Goal: Transaction & Acquisition: Book appointment/travel/reservation

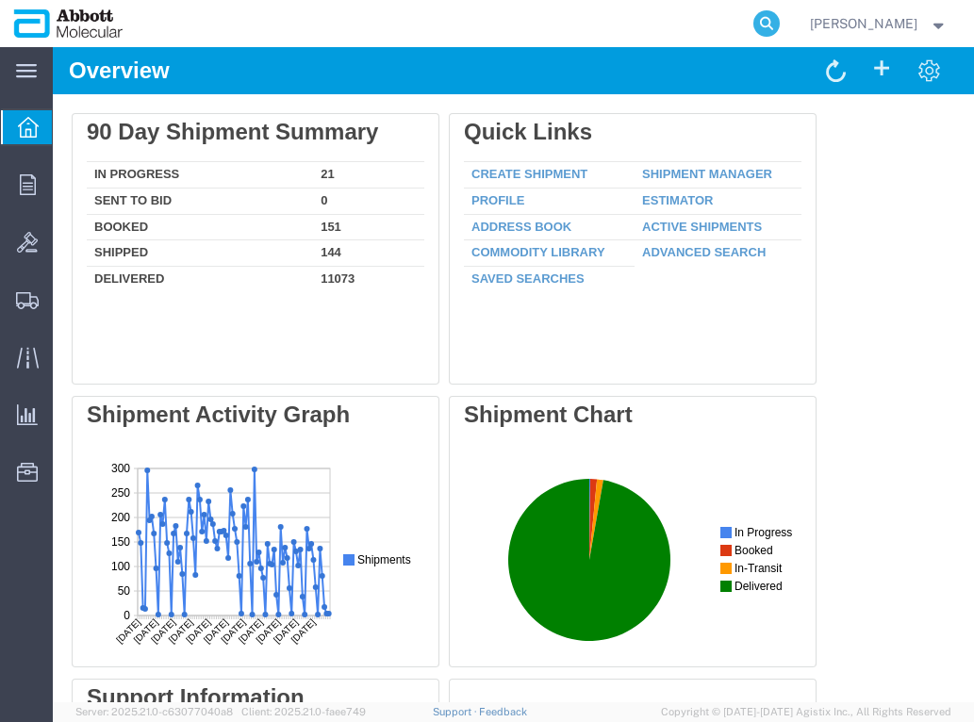
click at [780, 27] on icon at bounding box center [766, 23] width 26 height 26
paste input "57136542"
type input "57136542"
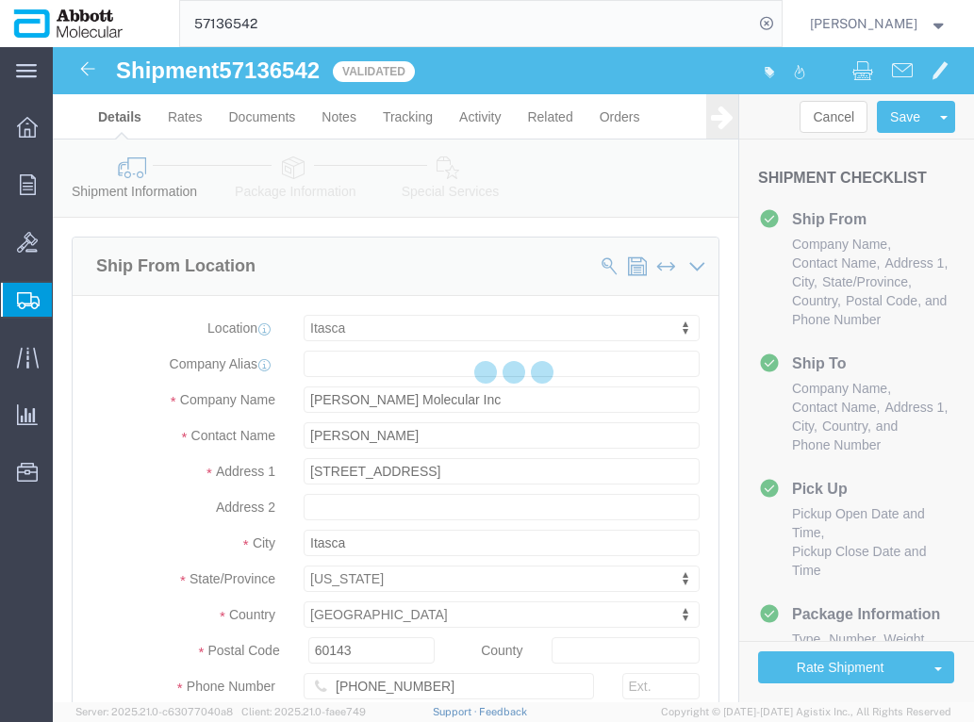
select select "48454"
select select
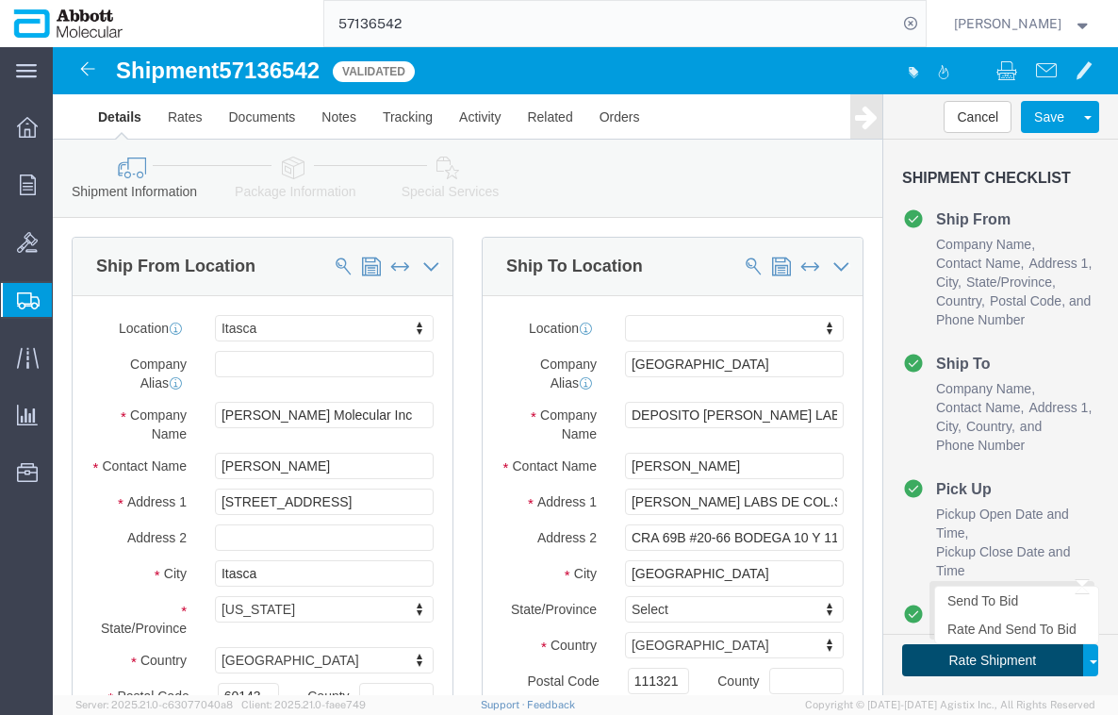
click button "Rate Shipment"
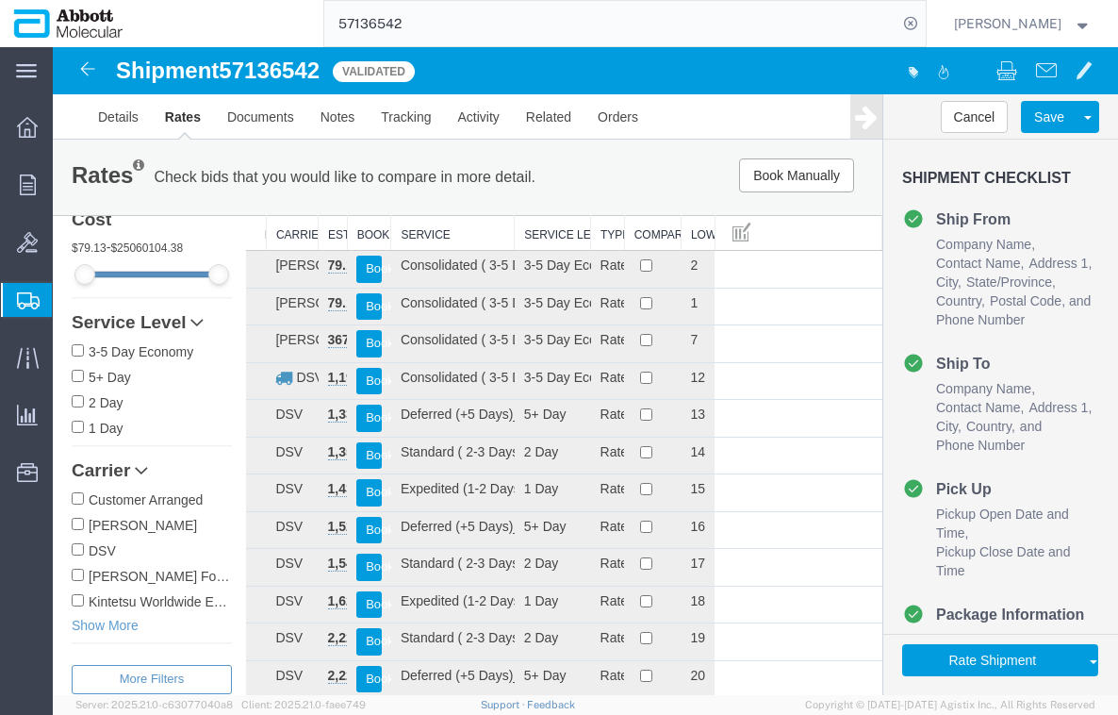
scroll to position [72, 0]
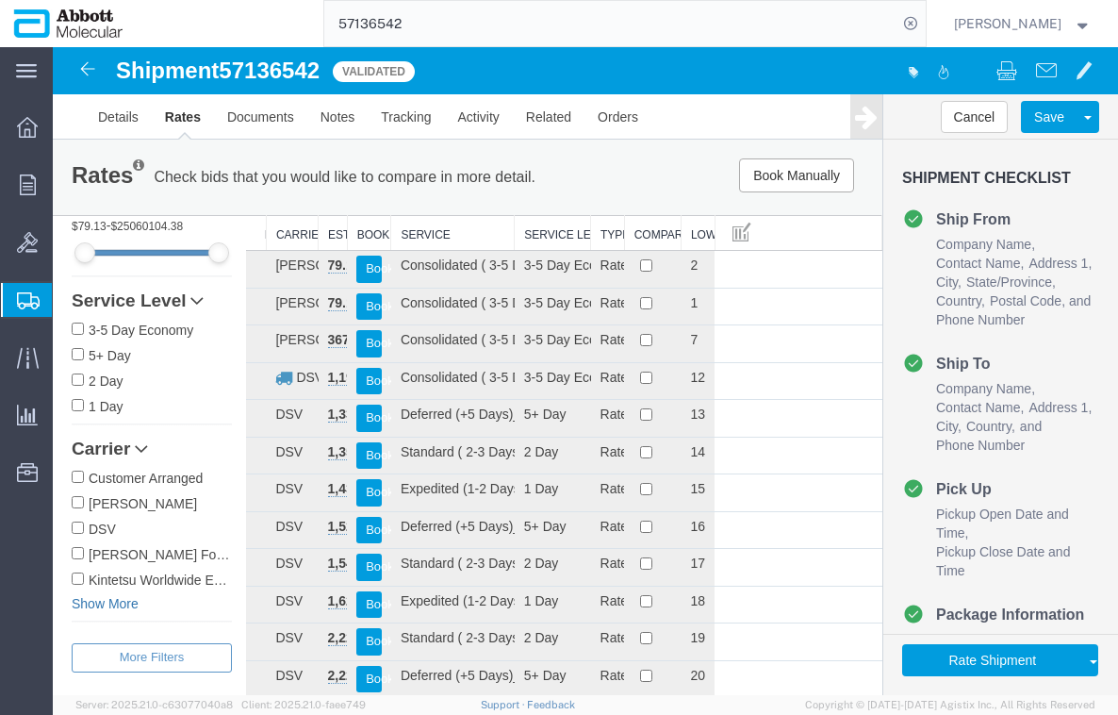
click at [81, 604] on link "Show More" at bounding box center [152, 603] width 160 height 19
click at [74, 601] on input "[PERSON_NAME] & [PERSON_NAME]" at bounding box center [78, 604] width 12 height 12
checkbox input "true"
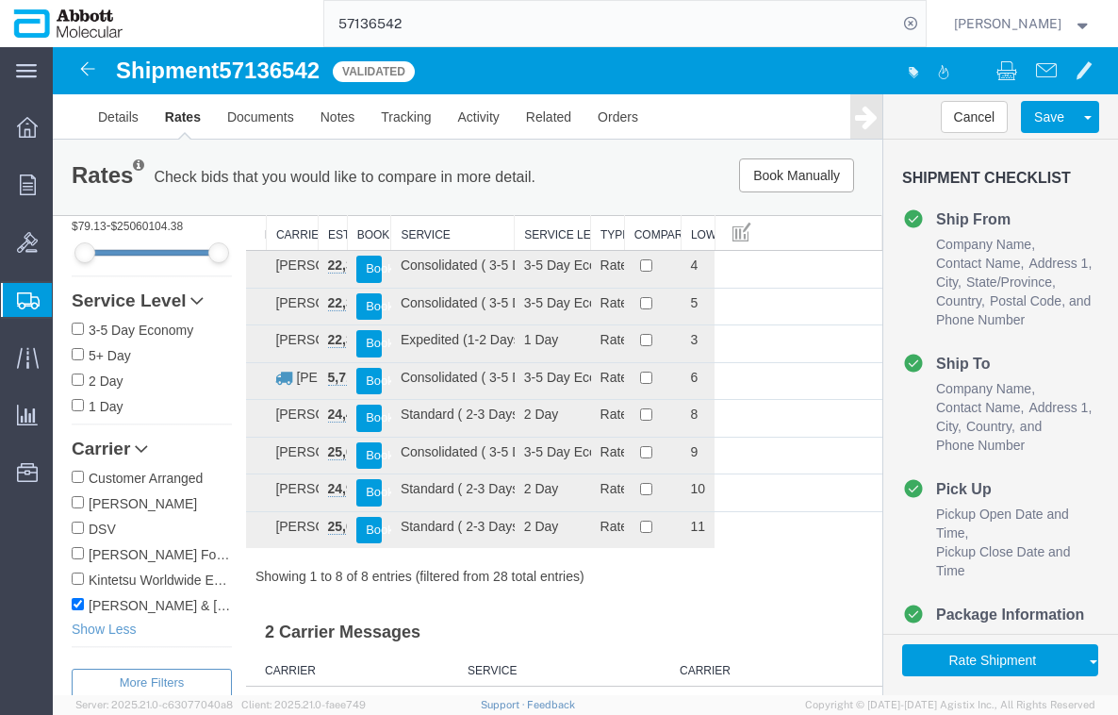
click at [857, 131] on link at bounding box center [866, 116] width 32 height 44
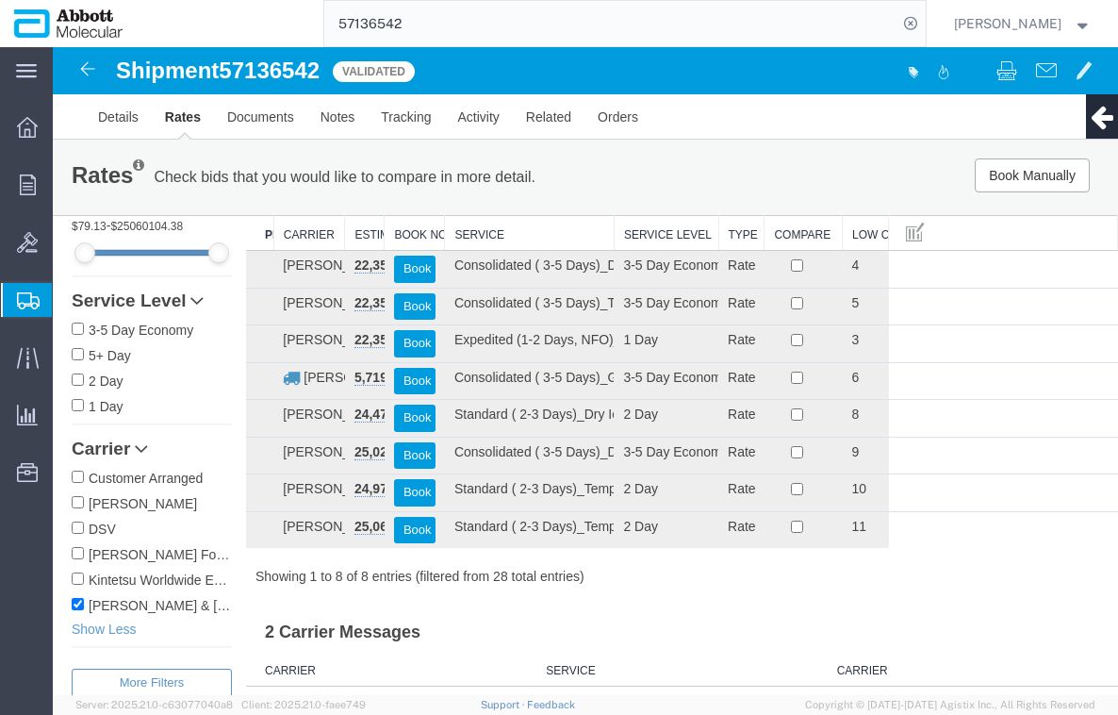
drag, startPoint x: 881, startPoint y: 227, endPoint x: 997, endPoint y: 222, distance: 116.1
click at [973, 222] on div "Search: Preferred Carrier Carrier Estimated Cost Book Now Service Service Level…" at bounding box center [682, 400] width 872 height 371
drag, startPoint x: 607, startPoint y: 235, endPoint x: 685, endPoint y: 234, distance: 78.3
click at [685, 234] on div "Search: Preferred Carrier Carrier Estimated Cost Book Now Service Service Level…" at bounding box center [682, 400] width 872 height 371
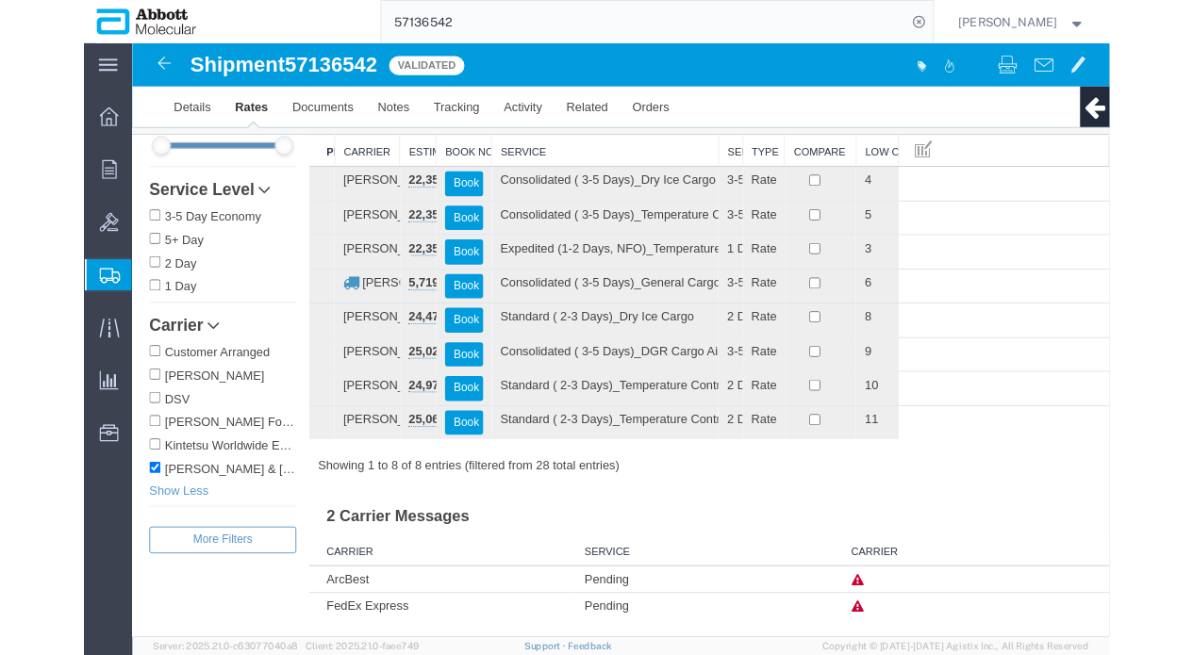
scroll to position [0, 0]
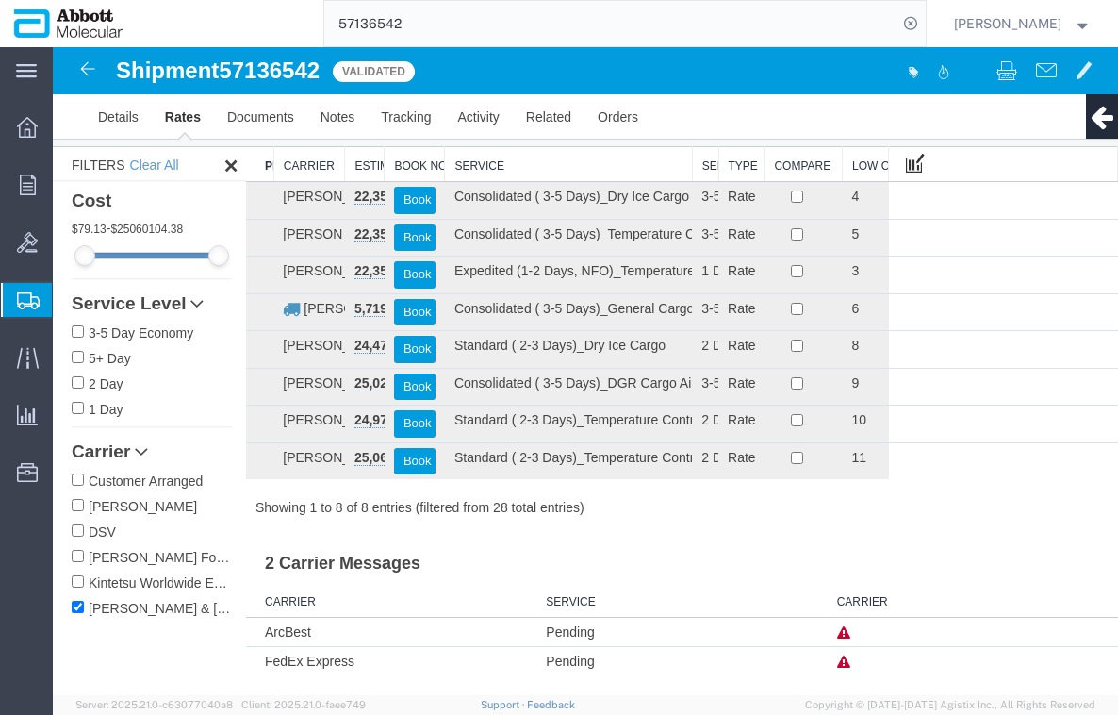
click at [906, 167] on span at bounding box center [915, 162] width 19 height 21
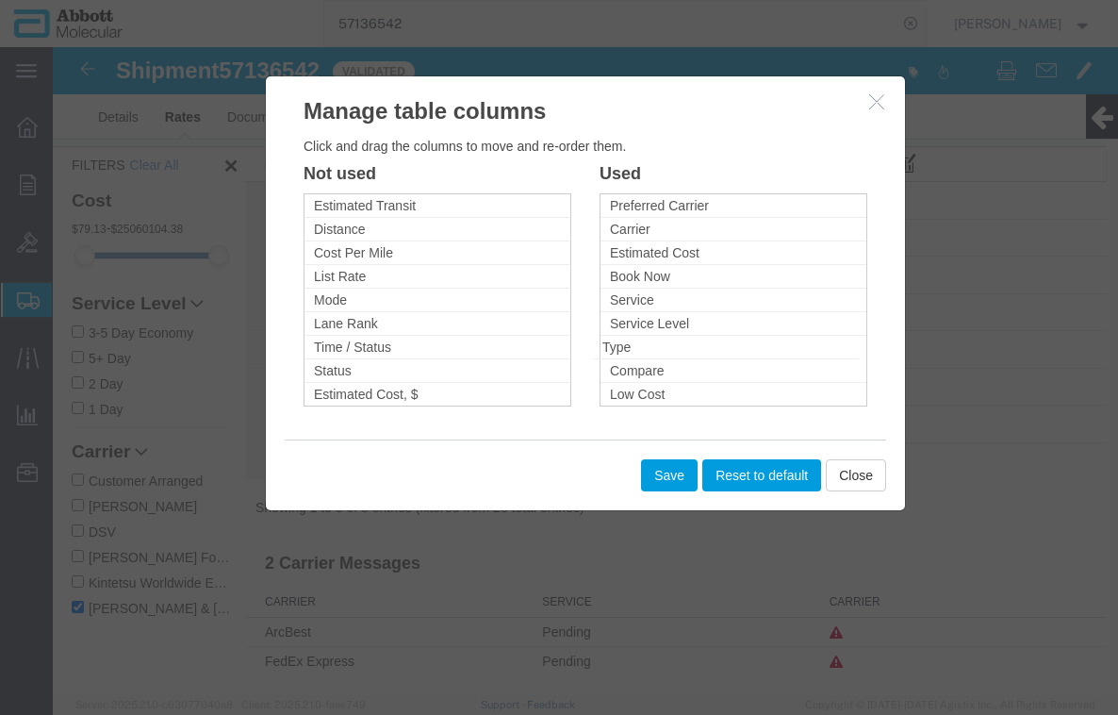
drag, startPoint x: 651, startPoint y: 352, endPoint x: 486, endPoint y: 343, distance: 165.2
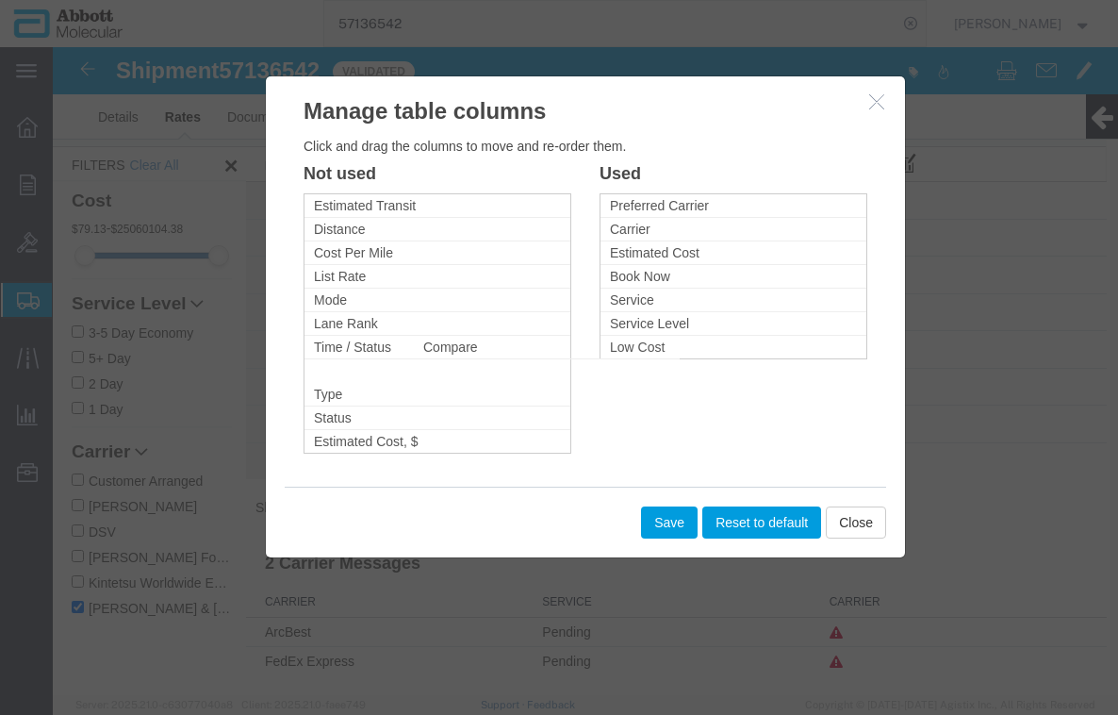
drag, startPoint x: 645, startPoint y: 350, endPoint x: 458, endPoint y: 350, distance: 186.7
drag, startPoint x: 638, startPoint y: 343, endPoint x: 453, endPoint y: 343, distance: 184.8
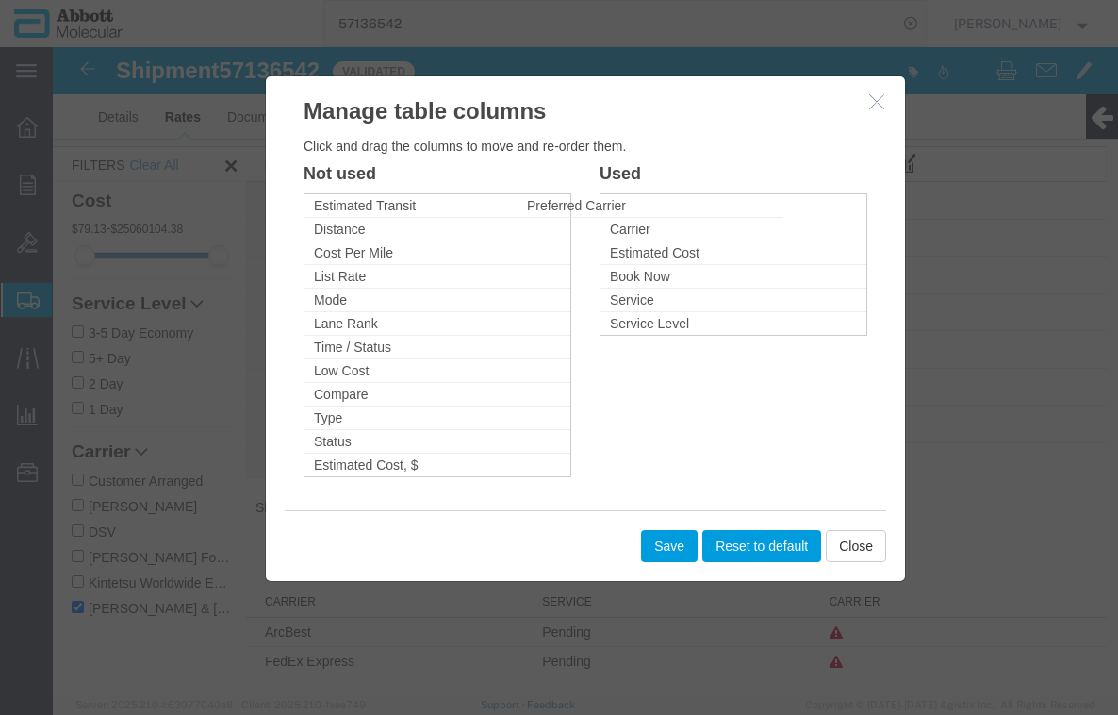
drag, startPoint x: 636, startPoint y: 206, endPoint x: 488, endPoint y: 206, distance: 148.0
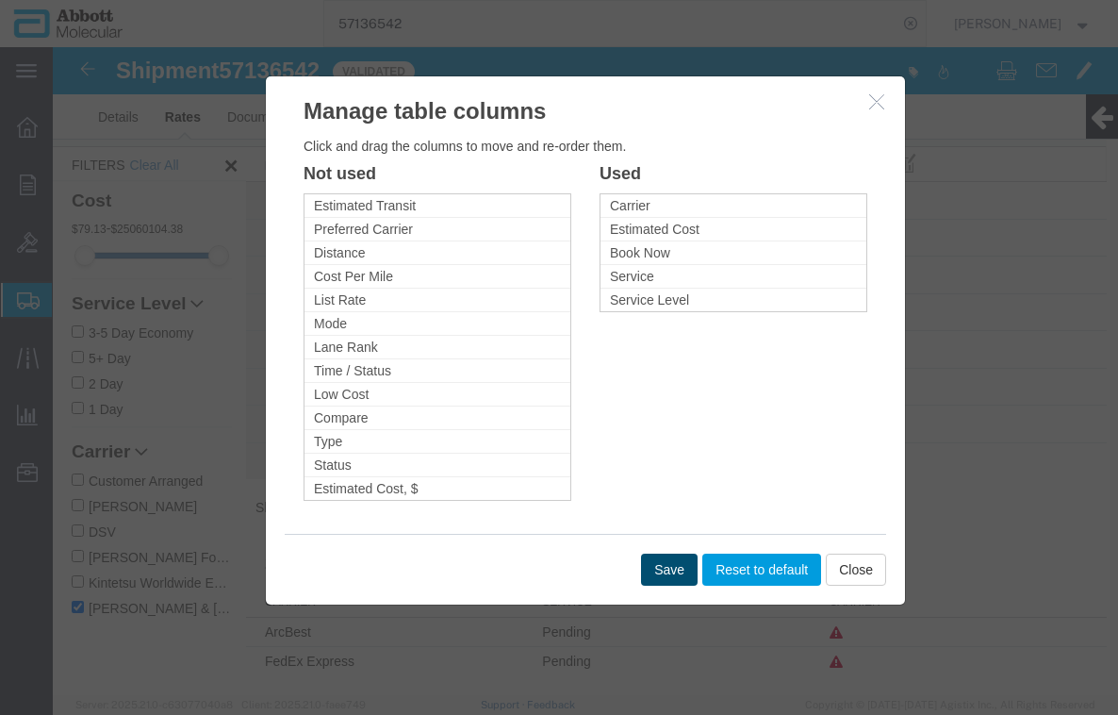
click at [666, 575] on button "Save" at bounding box center [669, 569] width 57 height 32
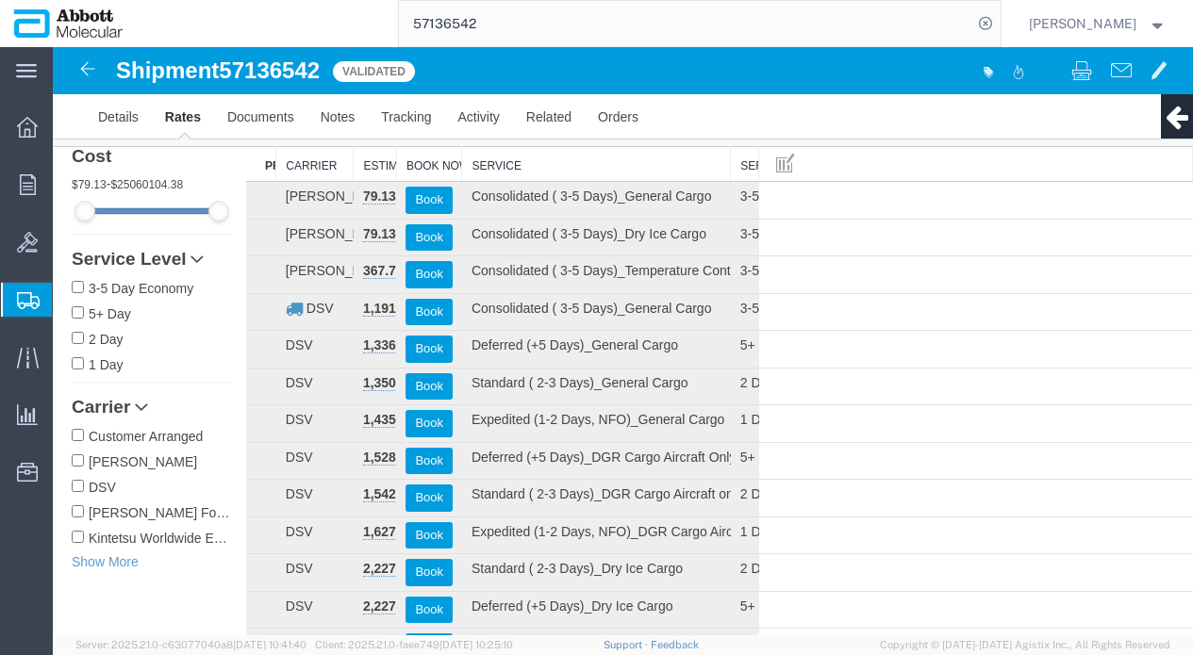
scroll to position [120, 0]
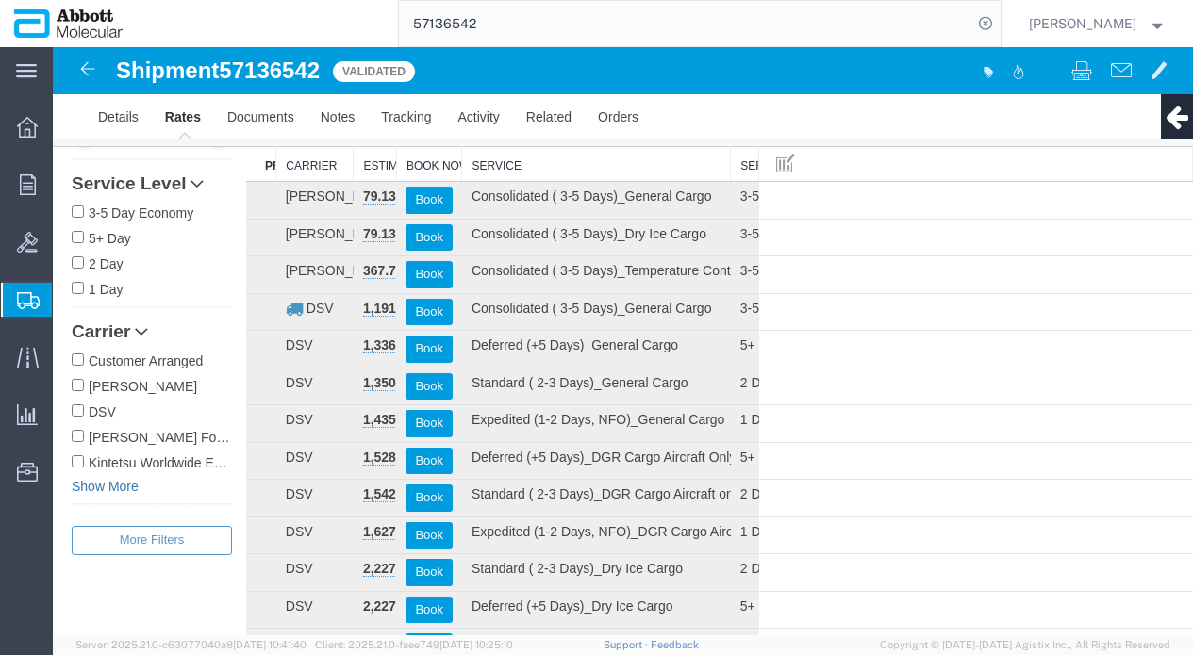
click at [107, 486] on link "Show More" at bounding box center [152, 486] width 160 height 19
click at [84, 488] on label "[PERSON_NAME] & [PERSON_NAME]" at bounding box center [152, 487] width 160 height 21
click at [84, 488] on input "[PERSON_NAME] & [PERSON_NAME]" at bounding box center [78, 487] width 12 height 12
checkbox input "true"
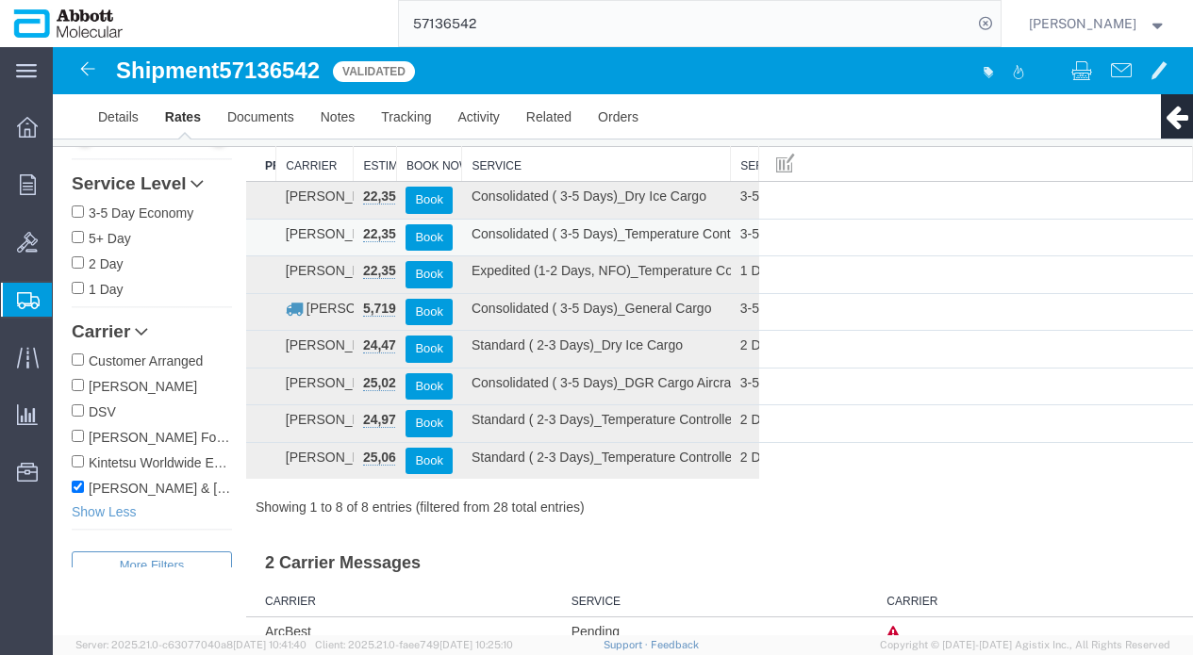
click at [621, 239] on td "Consolidated ( 3-5 Days)_Temperature Controlled 2-8C with DGR" at bounding box center [596, 238] width 269 height 38
click at [424, 231] on button "Book" at bounding box center [428, 237] width 47 height 27
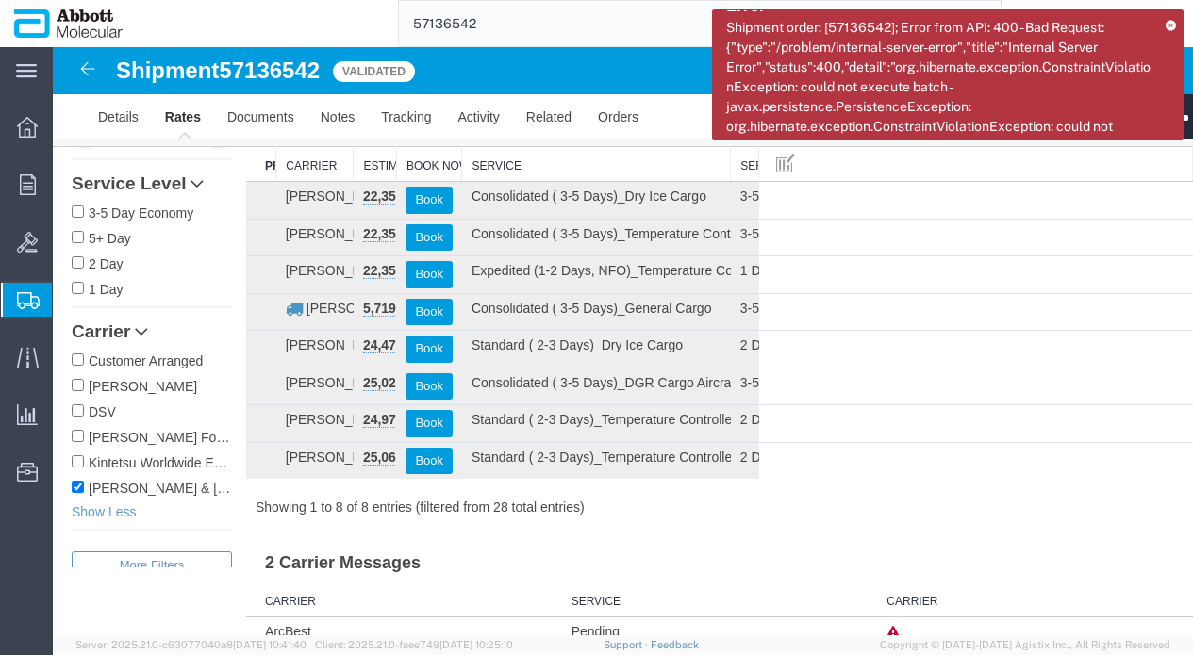
click at [973, 123] on span "Shipment order: [57136542]; Error from API: 400 - Bad Request: {"type":"/proble…" at bounding box center [938, 87] width 424 height 134
click at [973, 125] on span "Shipment order: [57136542]; Error from API: 400 - Bad Request: {"type":"/proble…" at bounding box center [938, 87] width 424 height 134
click at [814, 545] on h3 "2 Carrier Messages" at bounding box center [719, 556] width 947 height 42
click at [896, 511] on div "Showing 1 to 8 of 8 entries (filtered from 28 total entries)" at bounding box center [719, 507] width 947 height 19
